Goal: Find specific page/section: Find specific page/section

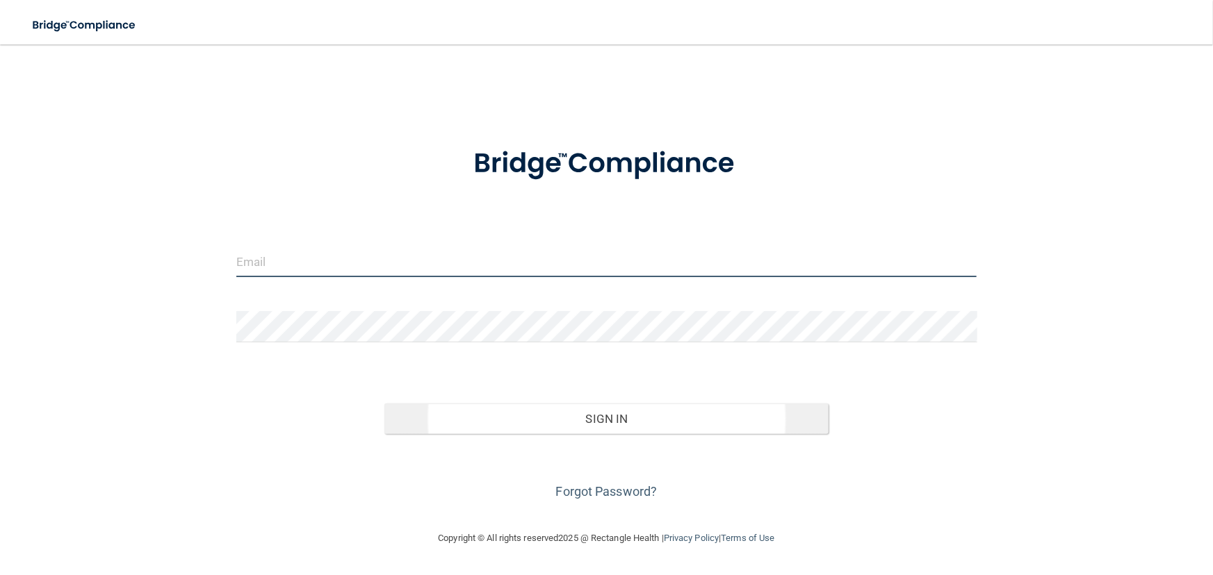
type input "[EMAIL_ADDRESS][DOMAIN_NAME]"
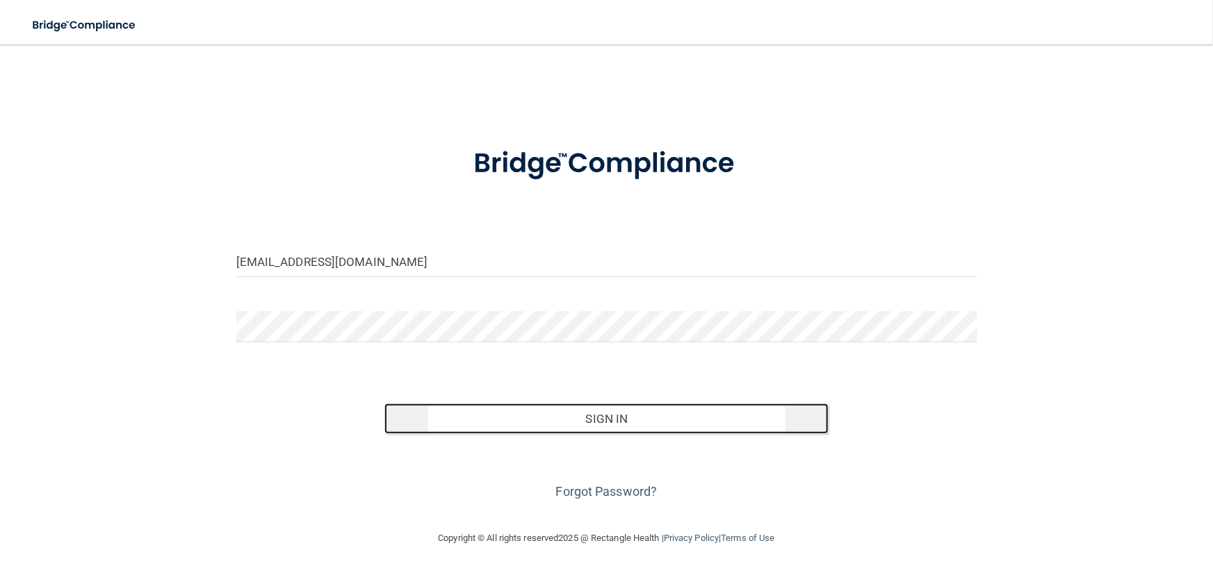
click at [597, 424] on button "Sign In" at bounding box center [606, 419] width 444 height 31
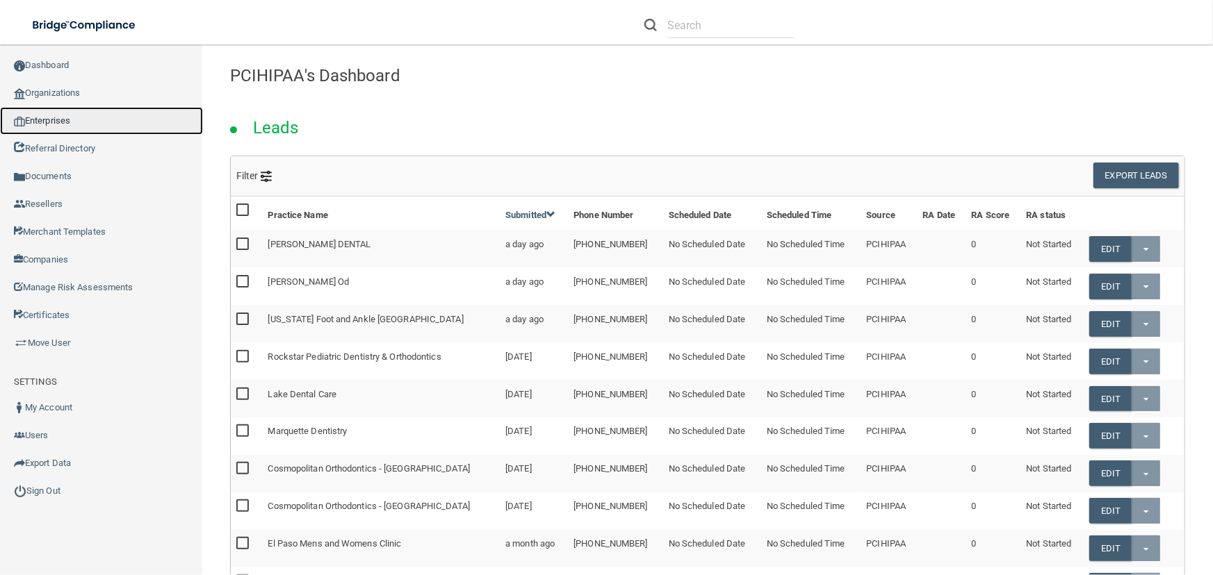
click at [74, 125] on link "Enterprises" at bounding box center [101, 121] width 203 height 28
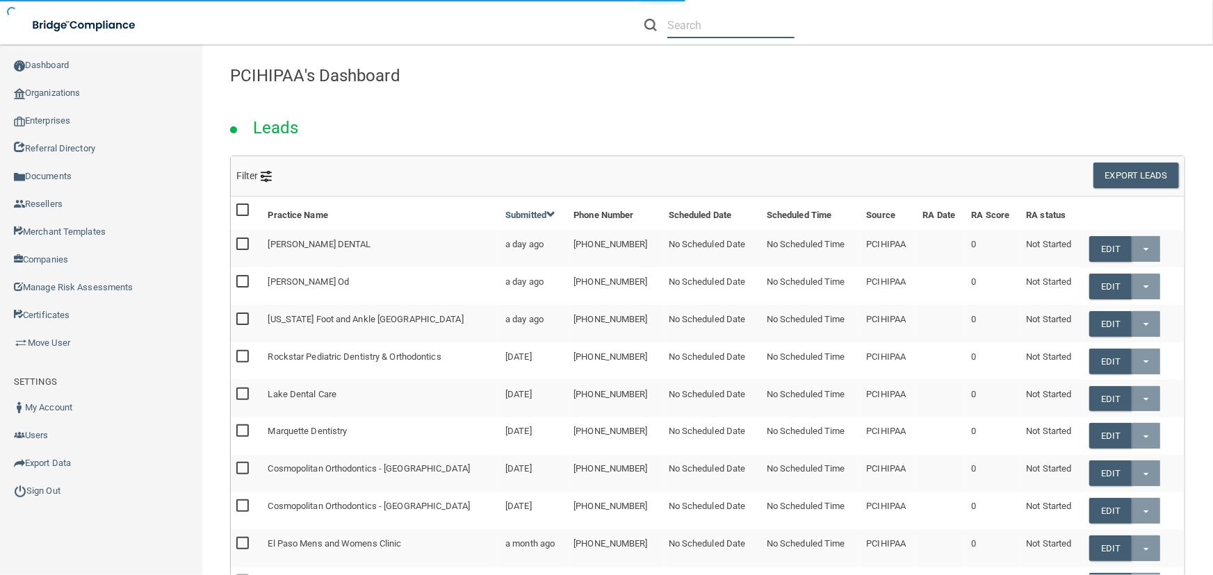
click at [699, 31] on input "text" at bounding box center [730, 26] width 127 height 26
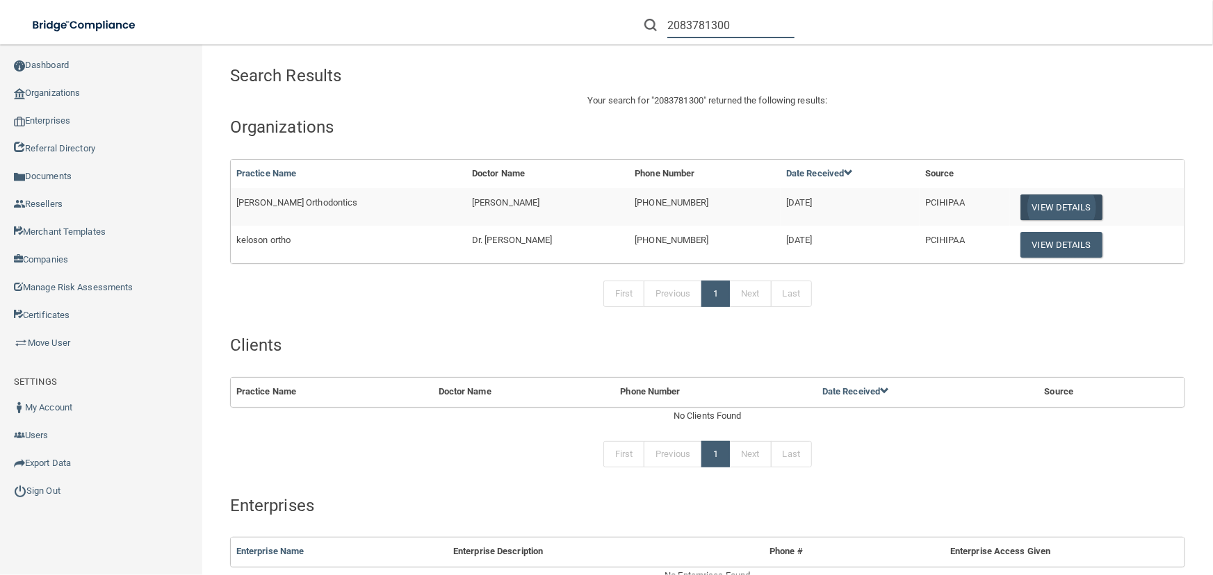
type input "2083781300"
click at [1023, 206] on button "View Details" at bounding box center [1061, 208] width 82 height 26
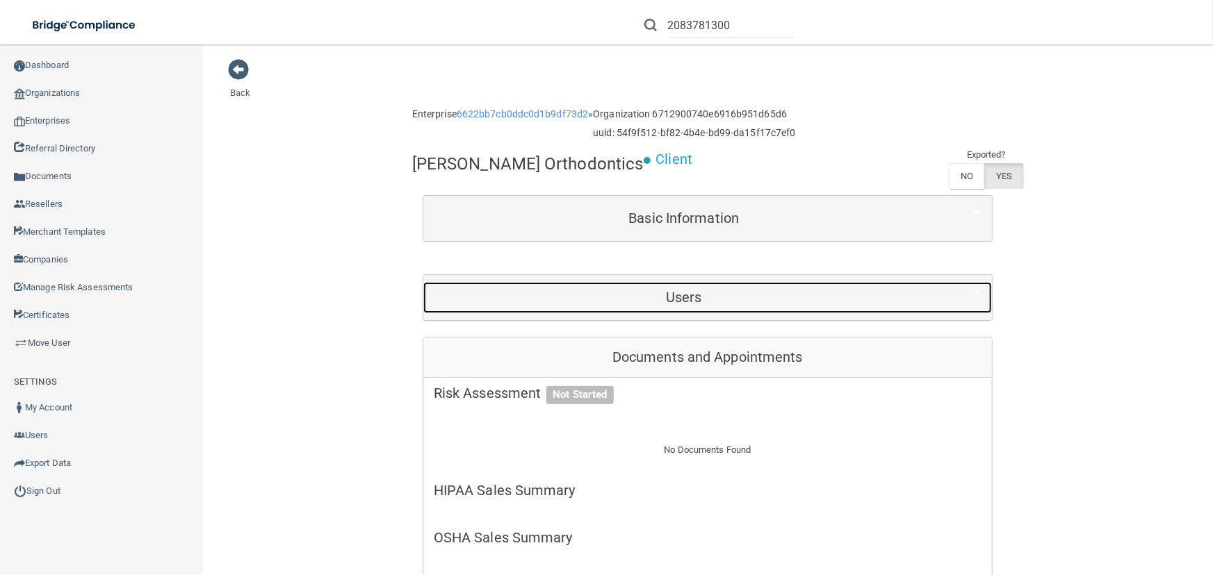
click at [628, 302] on h5 "Users" at bounding box center [684, 297] width 500 height 15
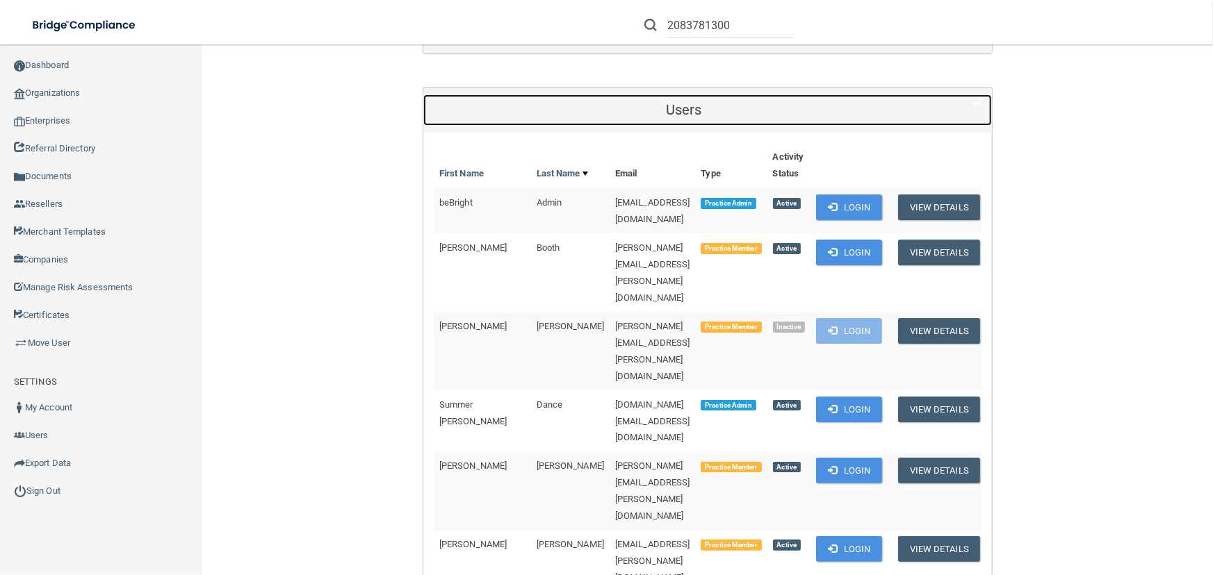
scroll to position [189, 0]
